Goal: Transaction & Acquisition: Purchase product/service

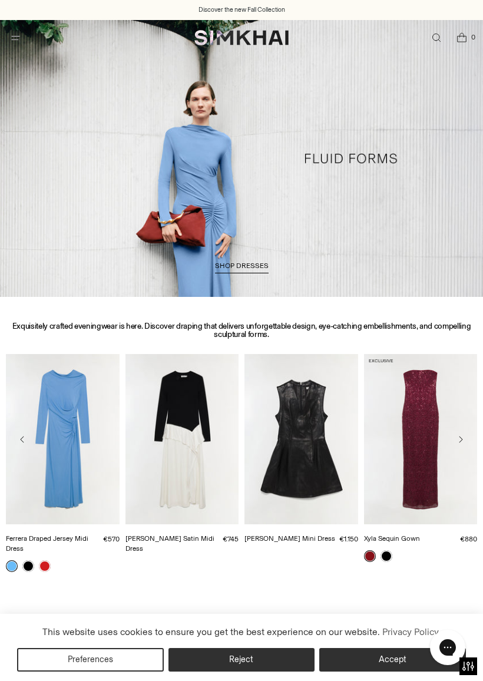
click at [243, 274] on link "/collections/dresses-all" at bounding box center [241, 158] width 483 height 277
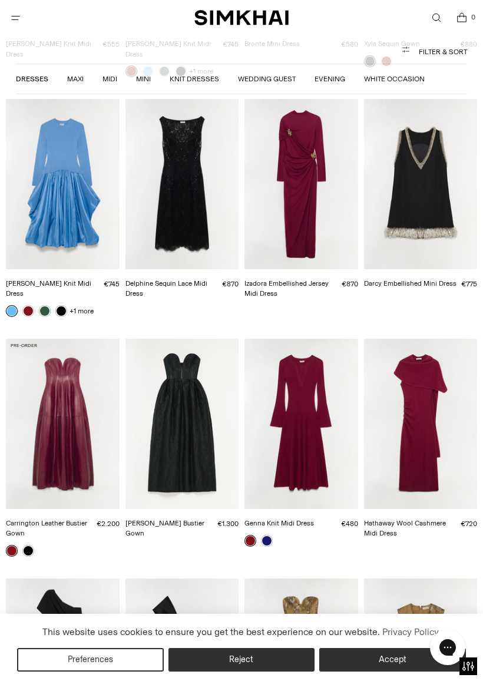
scroll to position [548, 0]
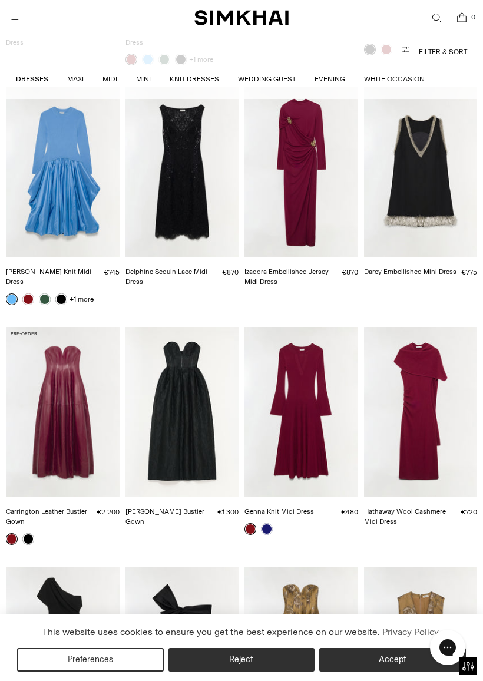
click at [397, 600] on button "Accept" at bounding box center [392, 660] width 147 height 24
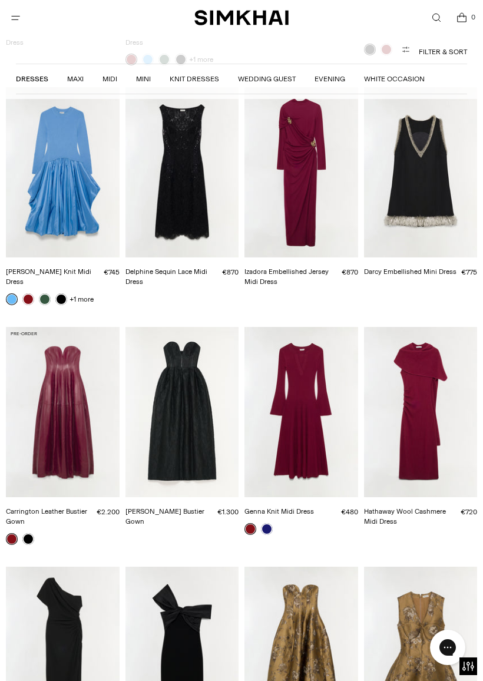
click at [67, 372] on img "Carrington Leather Bustier Gown" at bounding box center [63, 412] width 114 height 170
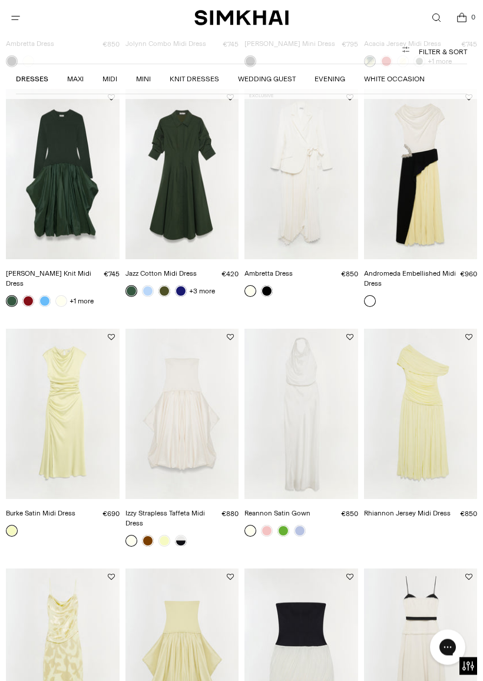
scroll to position [2899, 0]
click at [425, 374] on img "Rhiannon Jersey Midi Dress" at bounding box center [421, 414] width 114 height 170
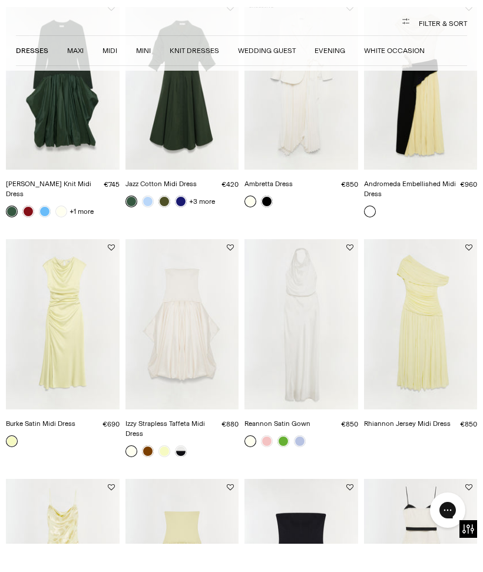
scroll to position [2989, 0]
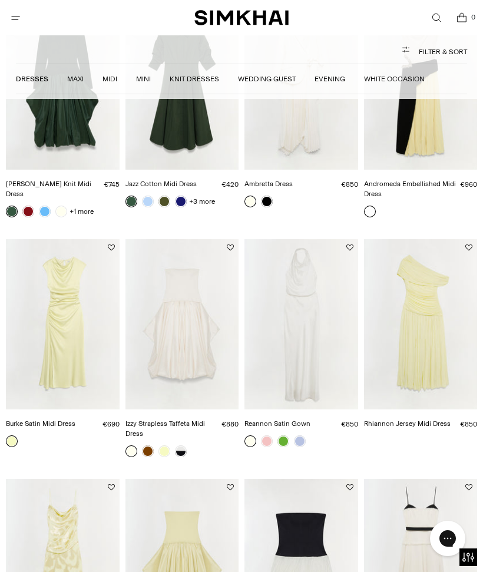
click at [54, 295] on img "Burke Satin Midi Dress" at bounding box center [63, 324] width 114 height 170
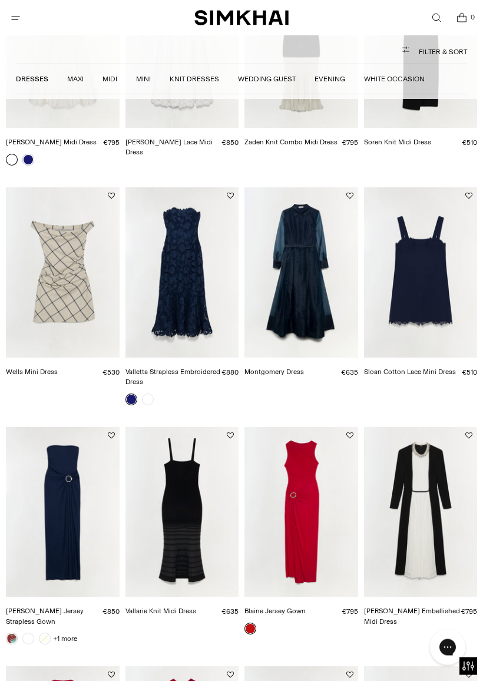
scroll to position [4469, 0]
click at [318, 196] on img "Montgomery Dress" at bounding box center [302, 272] width 114 height 170
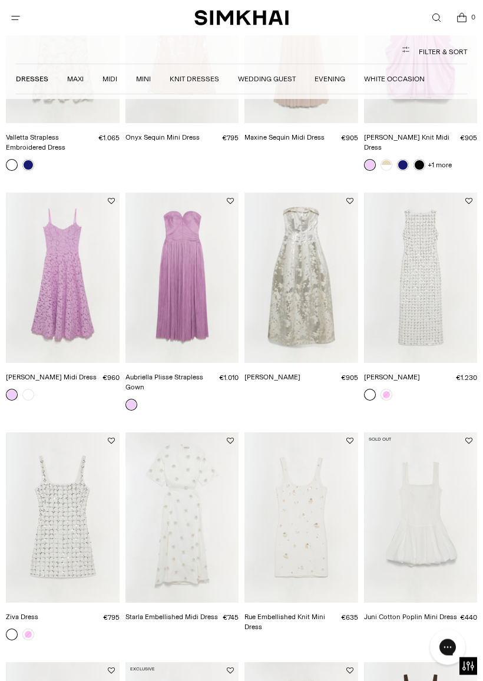
scroll to position [5412, 0]
click at [318, 193] on img "Octavia Gown" at bounding box center [302, 278] width 114 height 170
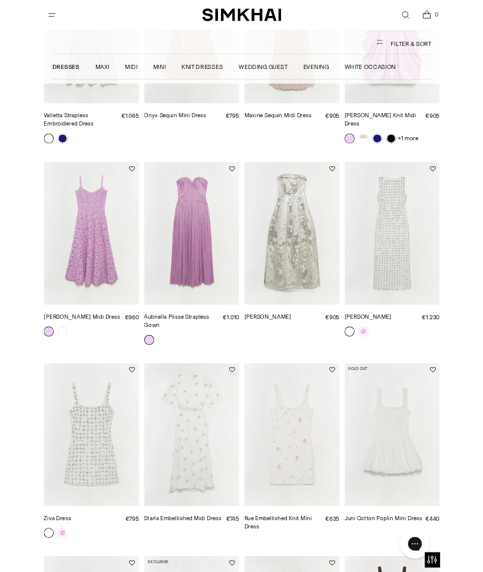
scroll to position [5502, 0]
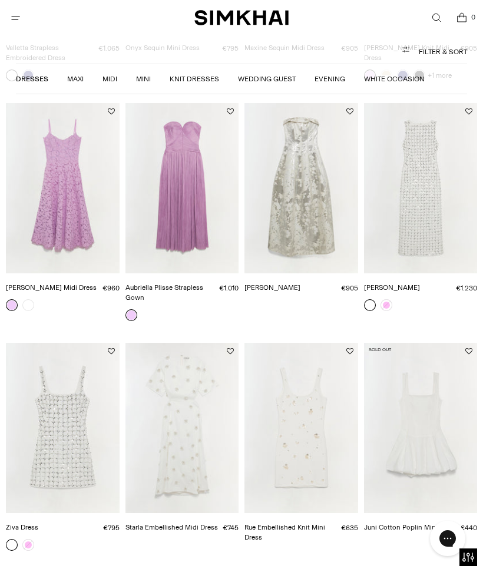
click at [179, 357] on img "Starla Embellished Midi Dress" at bounding box center [182, 428] width 114 height 170
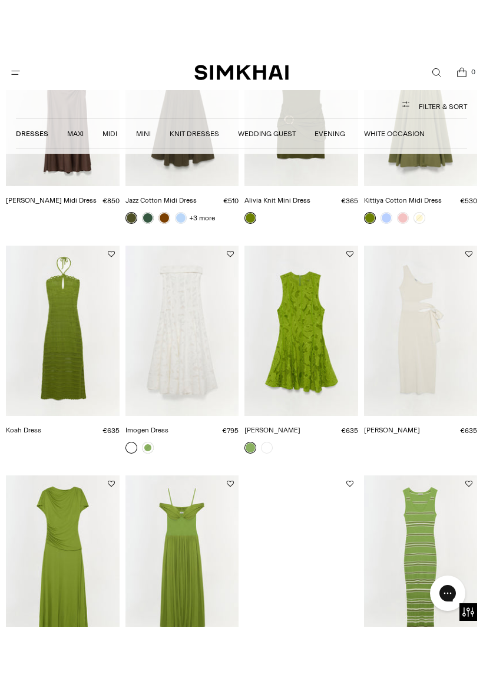
scroll to position [6325, 0]
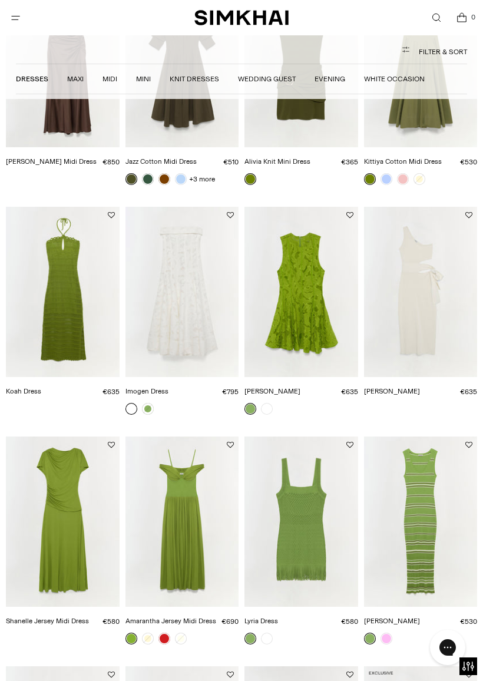
click at [183, 223] on img "Imogen Dress" at bounding box center [182, 292] width 114 height 170
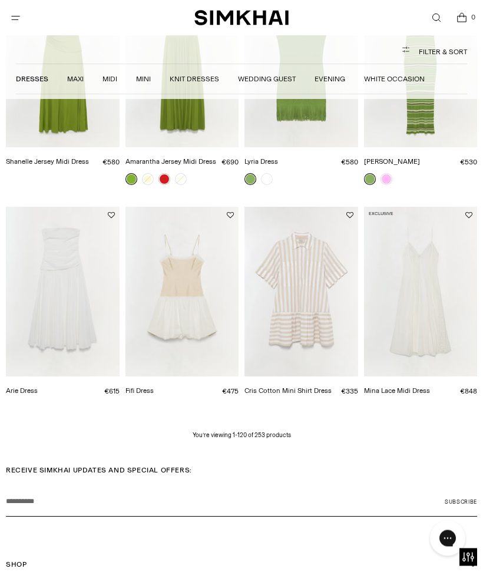
scroll to position [6784, 0]
click at [52, 226] on img "Arie Dress" at bounding box center [63, 292] width 114 height 170
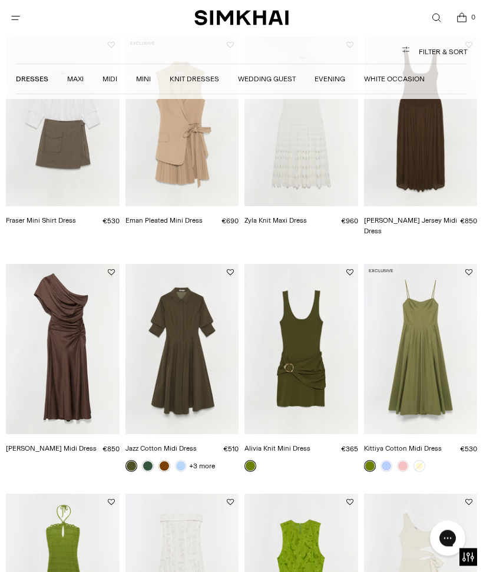
scroll to position [6038, 0]
click at [442, 60] on button "Filter & Sort" at bounding box center [241, 52] width 451 height 24
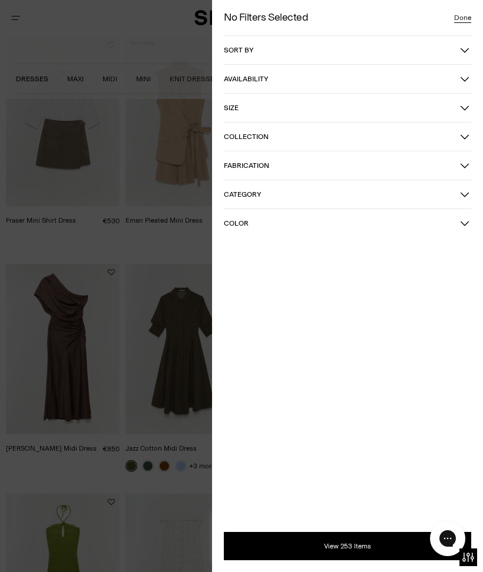
click at [318, 215] on button "Color" at bounding box center [347, 223] width 247 height 28
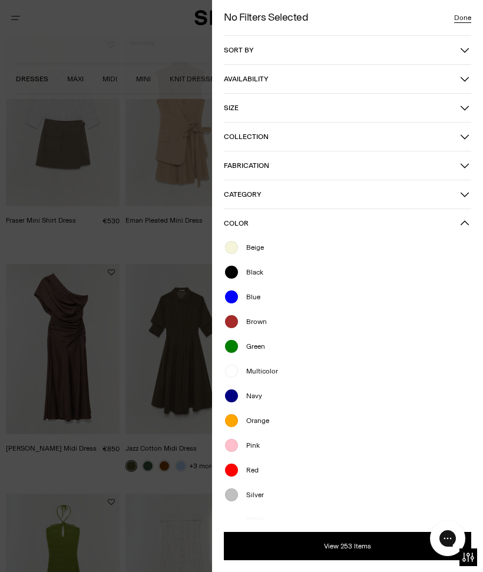
click at [254, 299] on span "Blue" at bounding box center [249, 297] width 21 height 11
click at [271, 397] on div "Navy" at bounding box center [347, 395] width 247 height 15
click at [378, 545] on button "View 253 Items" at bounding box center [347, 546] width 247 height 28
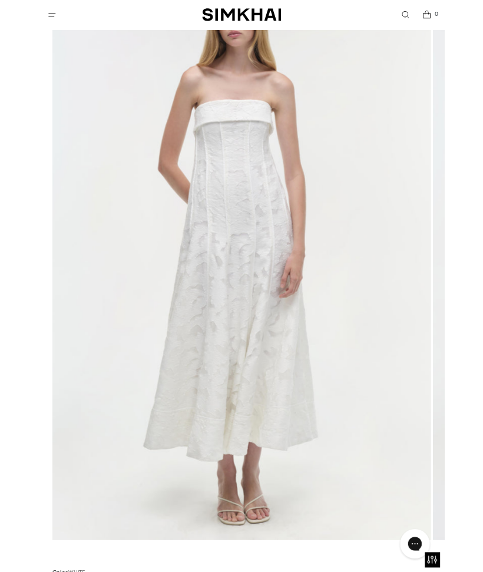
scroll to position [162, 0]
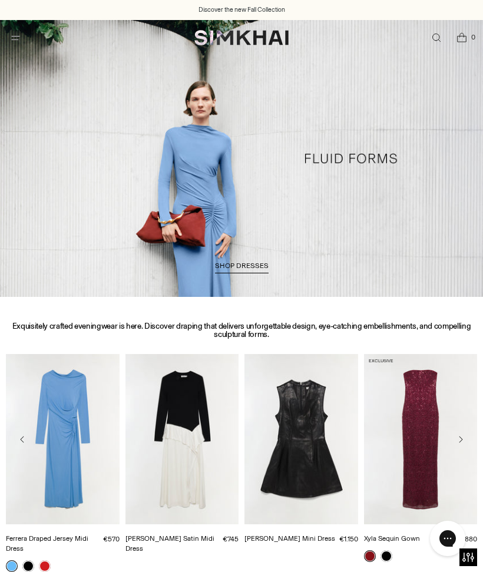
click at [243, 267] on span "SHOP DRESSES" at bounding box center [242, 266] width 54 height 8
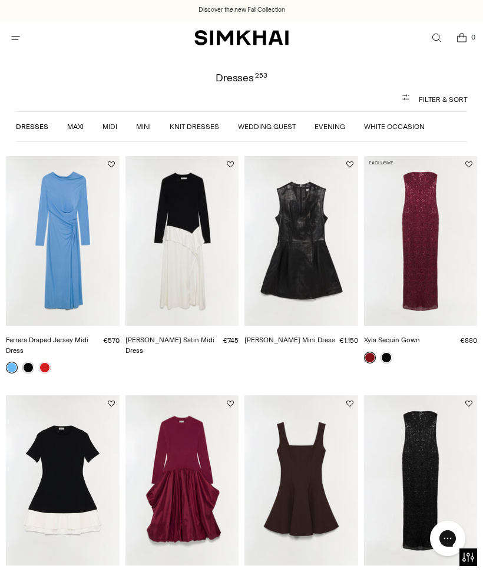
click at [27, 32] on span "Open menu modal" at bounding box center [16, 38] width 24 height 24
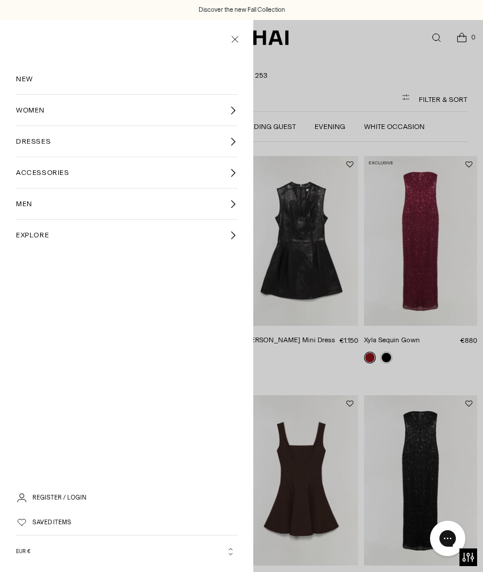
click at [223, 136] on link "DRESSES" at bounding box center [127, 141] width 222 height 31
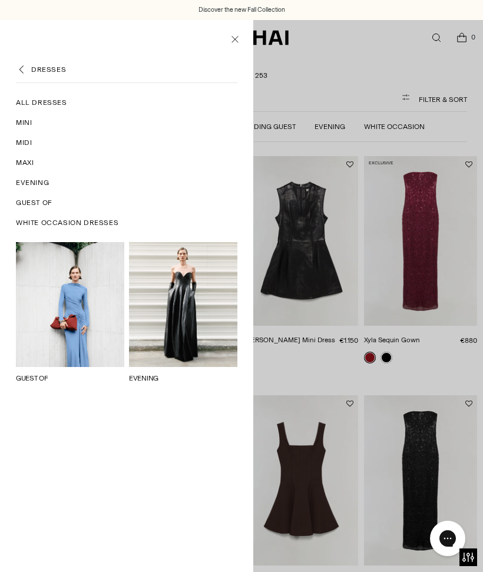
click at [24, 201] on span "Guest Of" at bounding box center [34, 202] width 37 height 11
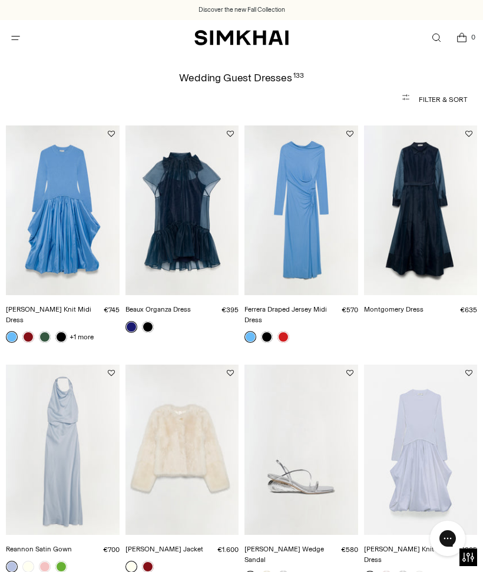
click at [167, 262] on img "Beaux Organza Dress" at bounding box center [182, 210] width 114 height 170
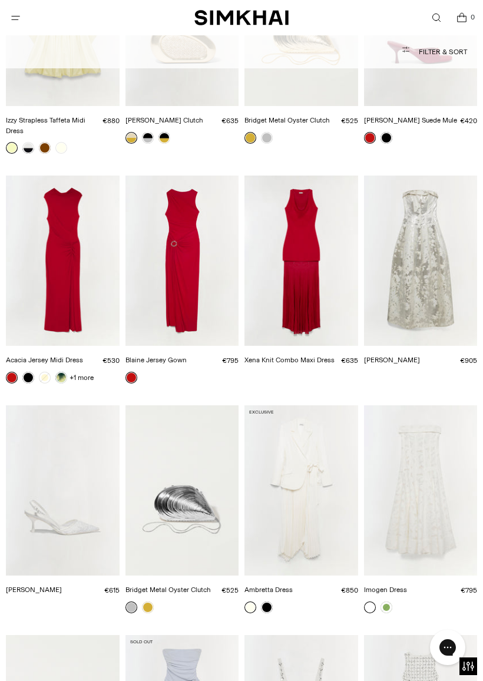
scroll to position [3493, 0]
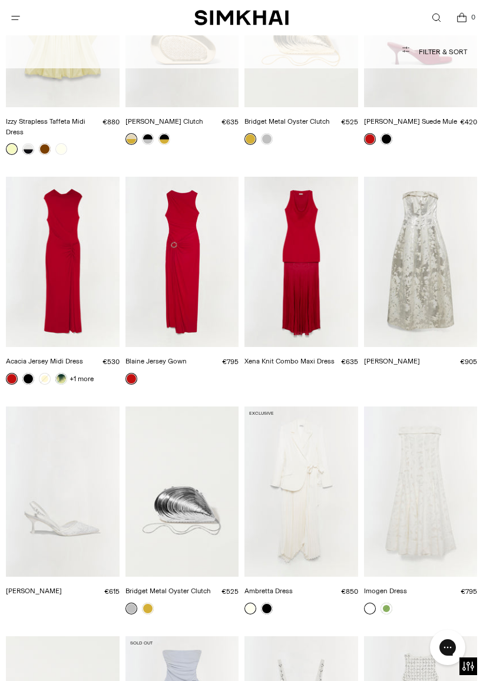
click at [290, 434] on img "Ambretta Dress" at bounding box center [302, 492] width 114 height 170
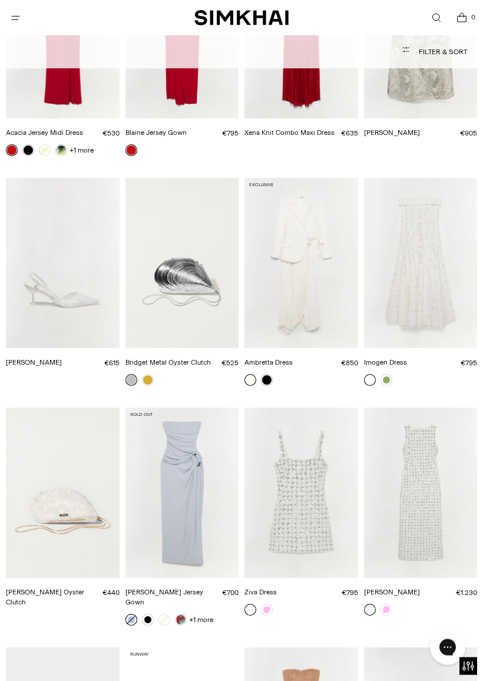
scroll to position [3722, 0]
click at [429, 464] on img "Claudia Dress" at bounding box center [421, 493] width 114 height 170
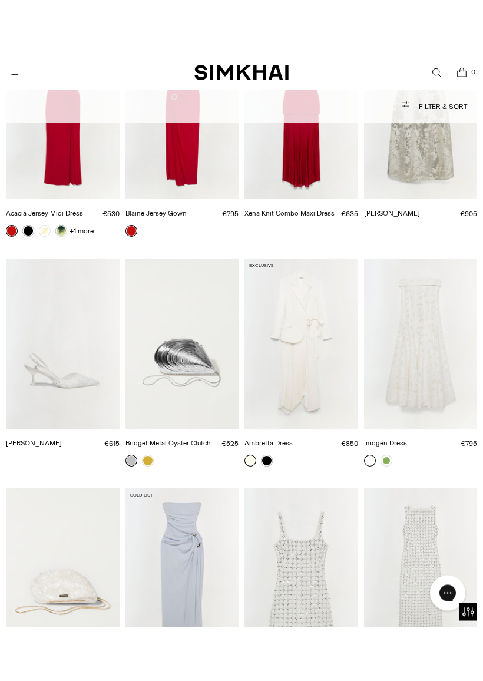
scroll to position [3649, 0]
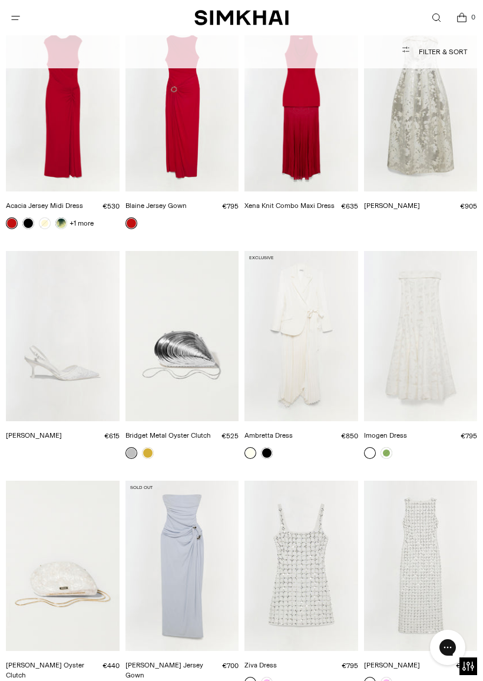
click at [175, 500] on img "Emma Strapless Jersey Gown" at bounding box center [182, 566] width 114 height 170
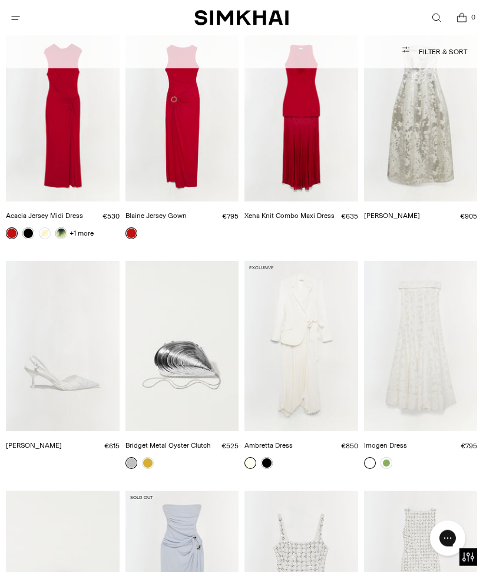
scroll to position [3528, 0]
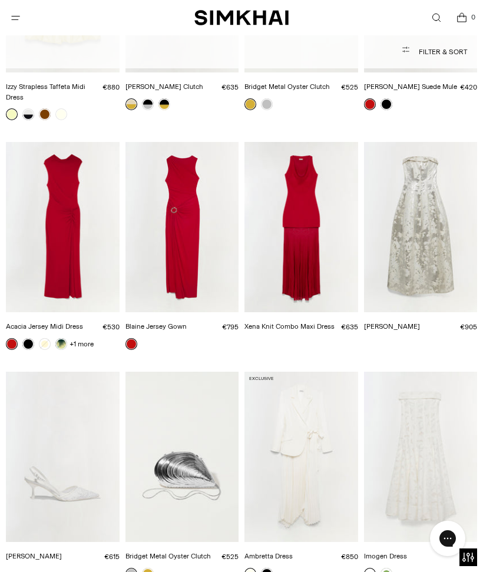
click at [428, 210] on img "Octavia Gown" at bounding box center [421, 227] width 114 height 170
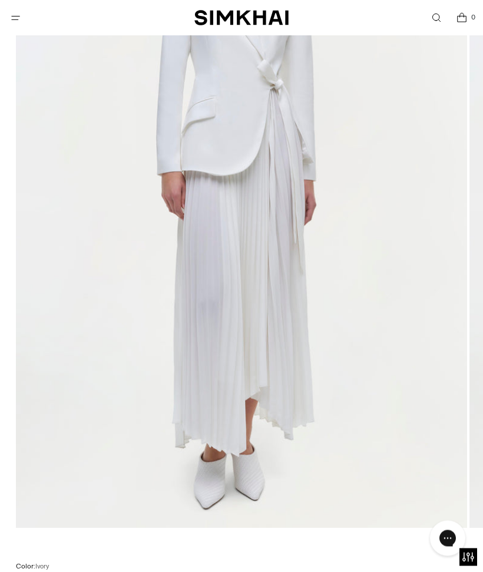
scroll to position [252, 0]
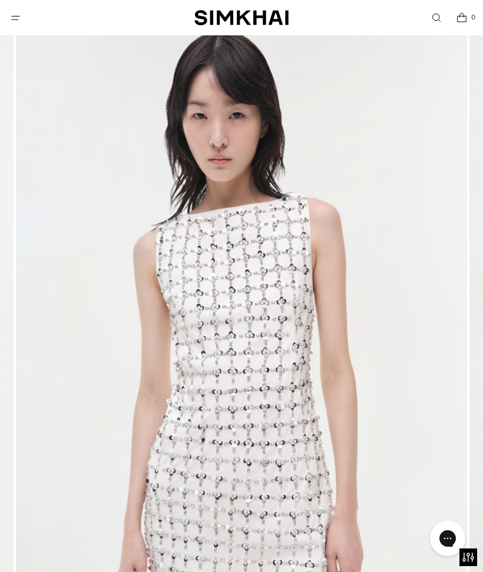
scroll to position [87, 0]
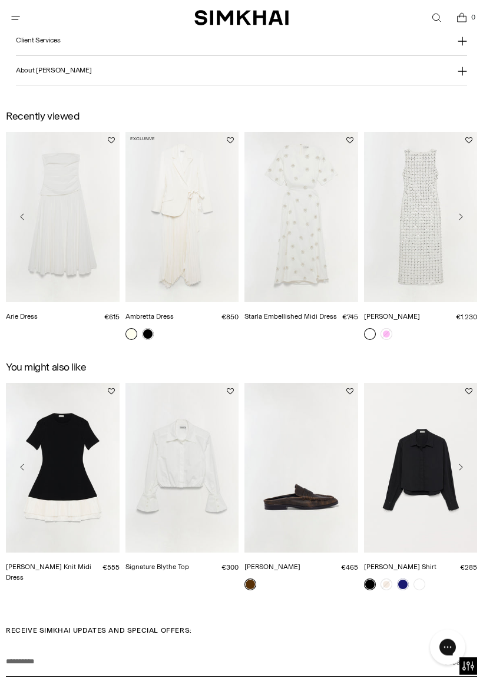
scroll to position [1225, 0]
click at [73, 243] on img "Arie Dress" at bounding box center [63, 217] width 114 height 170
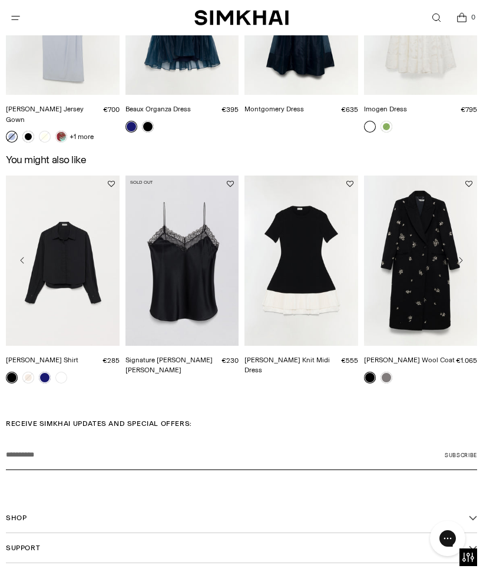
scroll to position [1769, 0]
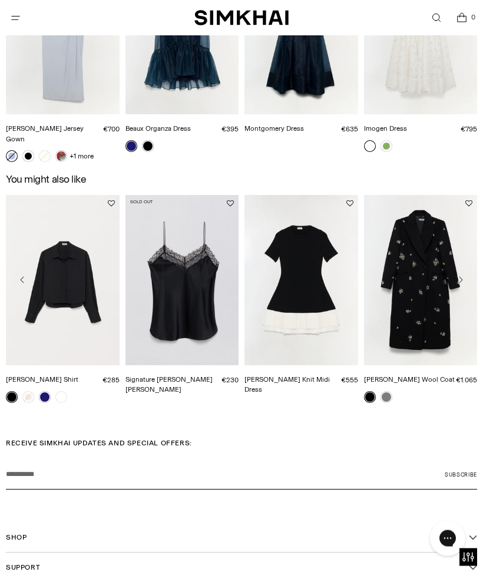
click at [462, 276] on icon "Move to next carousel slide" at bounding box center [460, 280] width 9 height 9
